Goal: Transaction & Acquisition: Purchase product/service

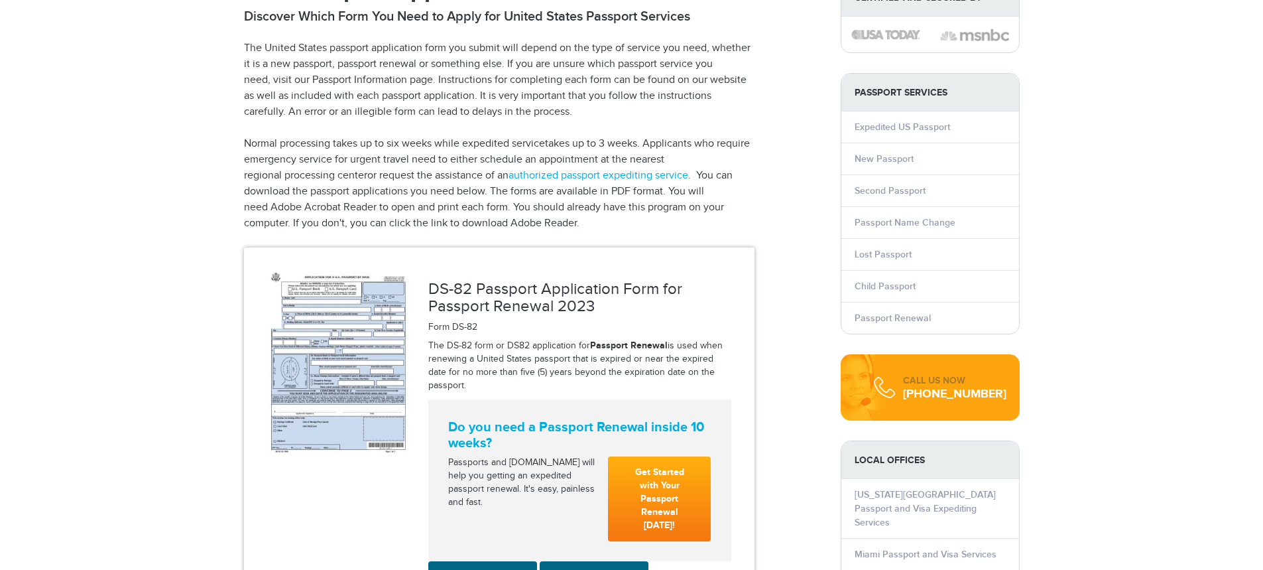
scroll to position [171, 0]
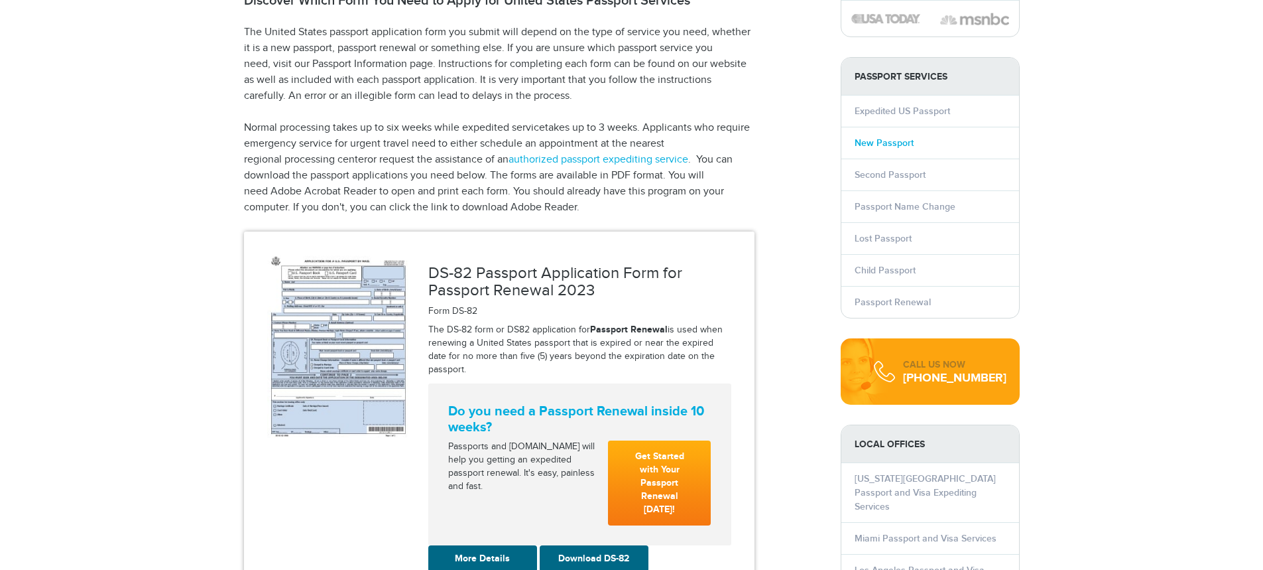
click at [900, 141] on link "New Passport" at bounding box center [884, 142] width 59 height 11
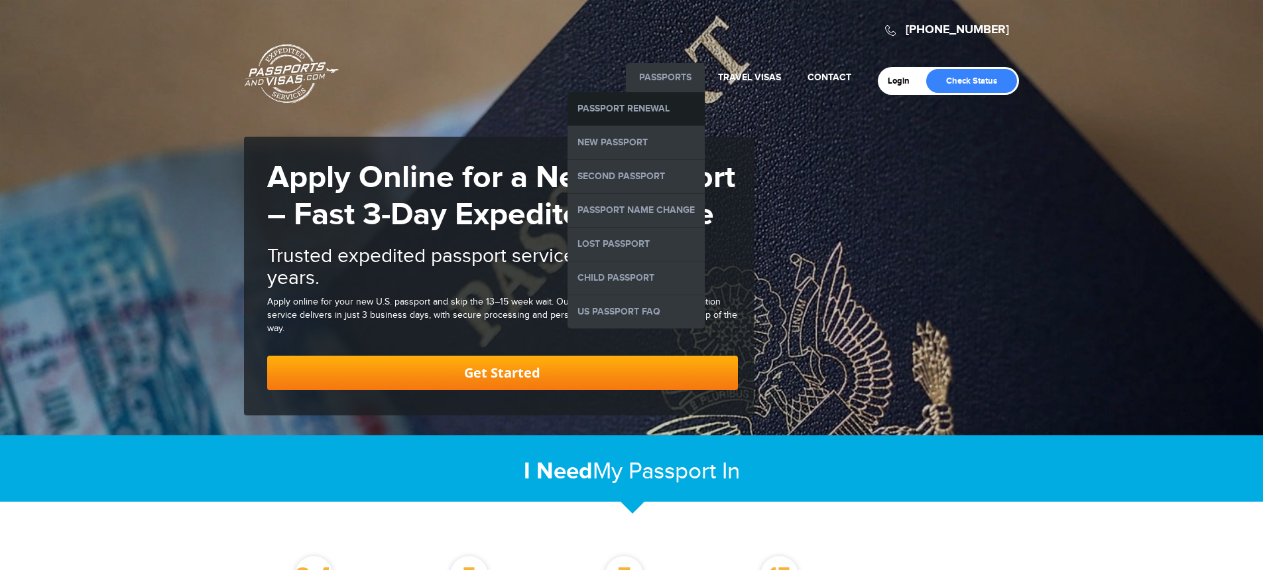
click at [637, 105] on link "Passport Renewal" at bounding box center [636, 108] width 137 height 33
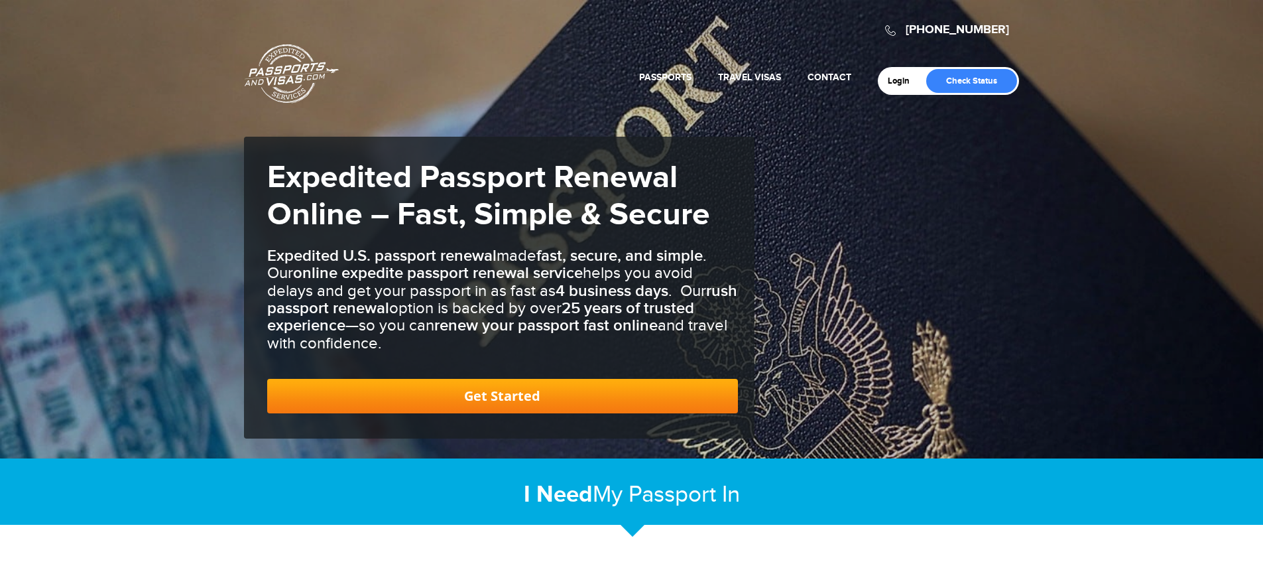
click at [523, 407] on link "Get Started" at bounding box center [502, 396] width 471 height 34
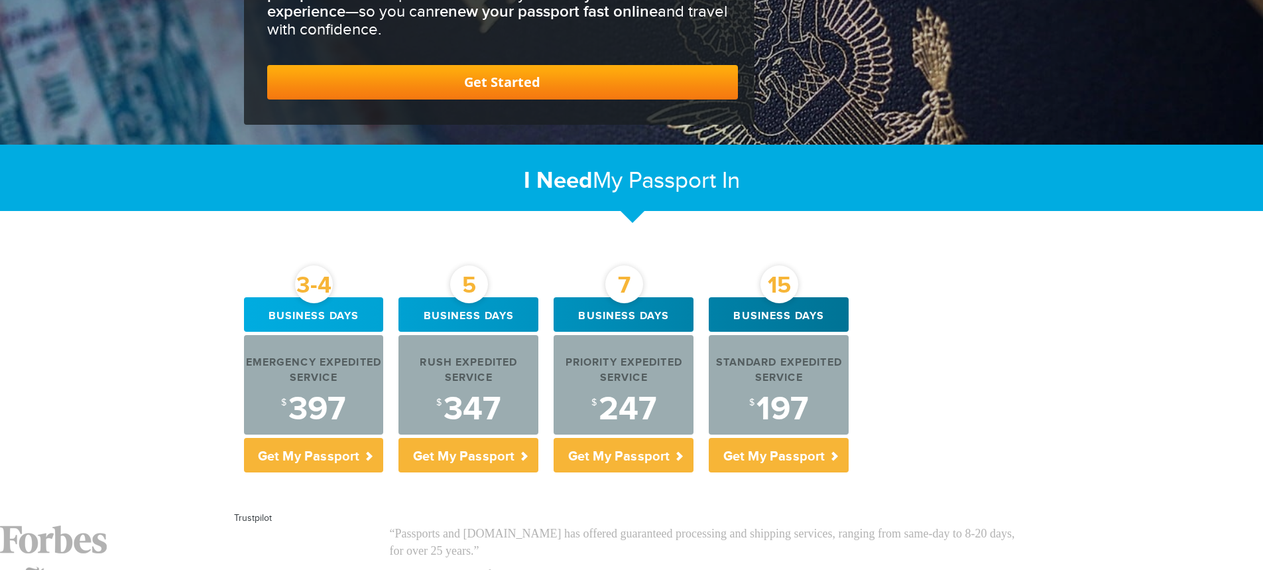
scroll to position [119, 0]
